Goal: Transaction & Acquisition: Purchase product/service

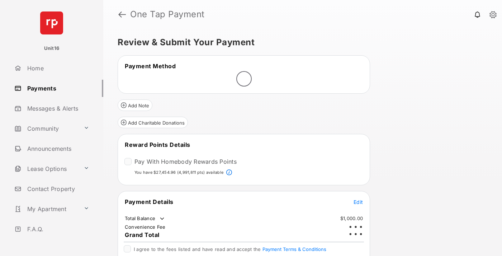
click at [358, 199] on span "Edit" at bounding box center [357, 202] width 9 height 6
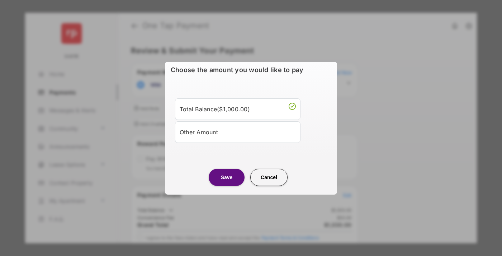
click at [238, 132] on div "Other Amount" at bounding box center [238, 132] width 116 height 12
type input "****"
click at [227, 186] on button "Save" at bounding box center [227, 176] width 36 height 17
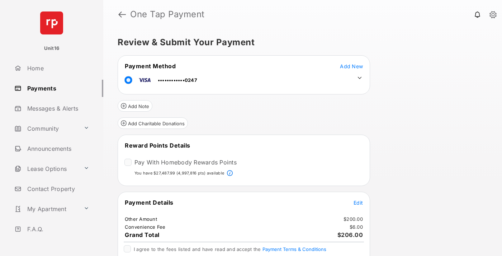
click at [359, 78] on icon at bounding box center [359, 78] width 6 height 6
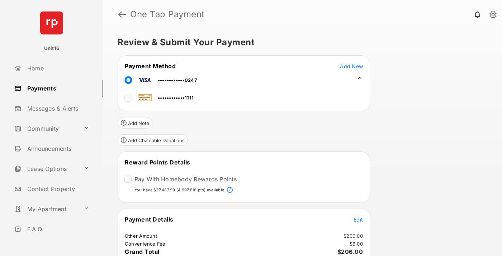
click at [358, 219] on span "Edit" at bounding box center [357, 219] width 9 height 6
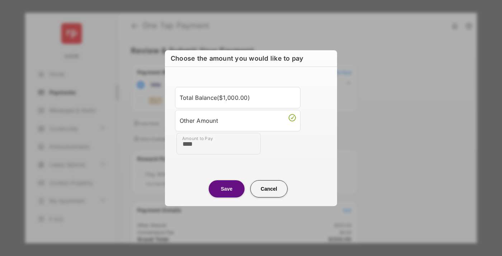
click at [227, 188] on button "Save" at bounding box center [227, 188] width 36 height 17
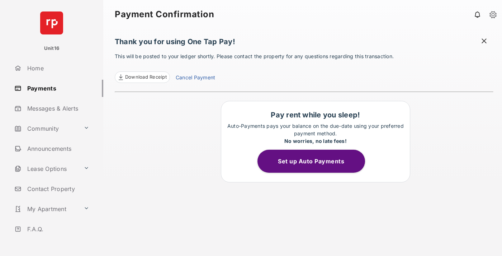
click at [195, 78] on link "Cancel Payment" at bounding box center [195, 77] width 39 height 9
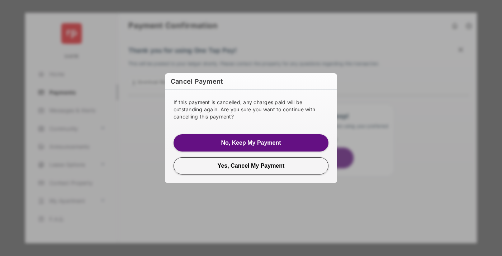
click at [251, 165] on button "Yes, Cancel My Payment" at bounding box center [250, 165] width 155 height 17
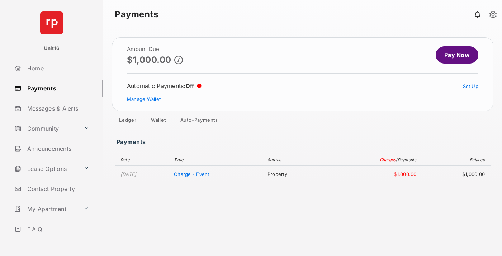
click at [144, 99] on link "Manage Wallet" at bounding box center [144, 99] width 34 height 6
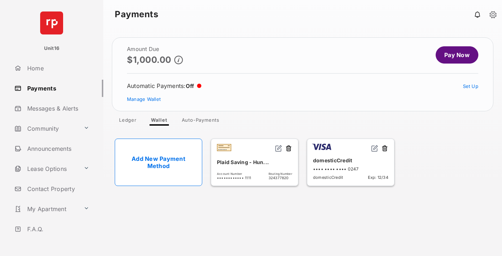
click at [385, 148] on button at bounding box center [384, 148] width 7 height 8
